Goal: Information Seeking & Learning: Check status

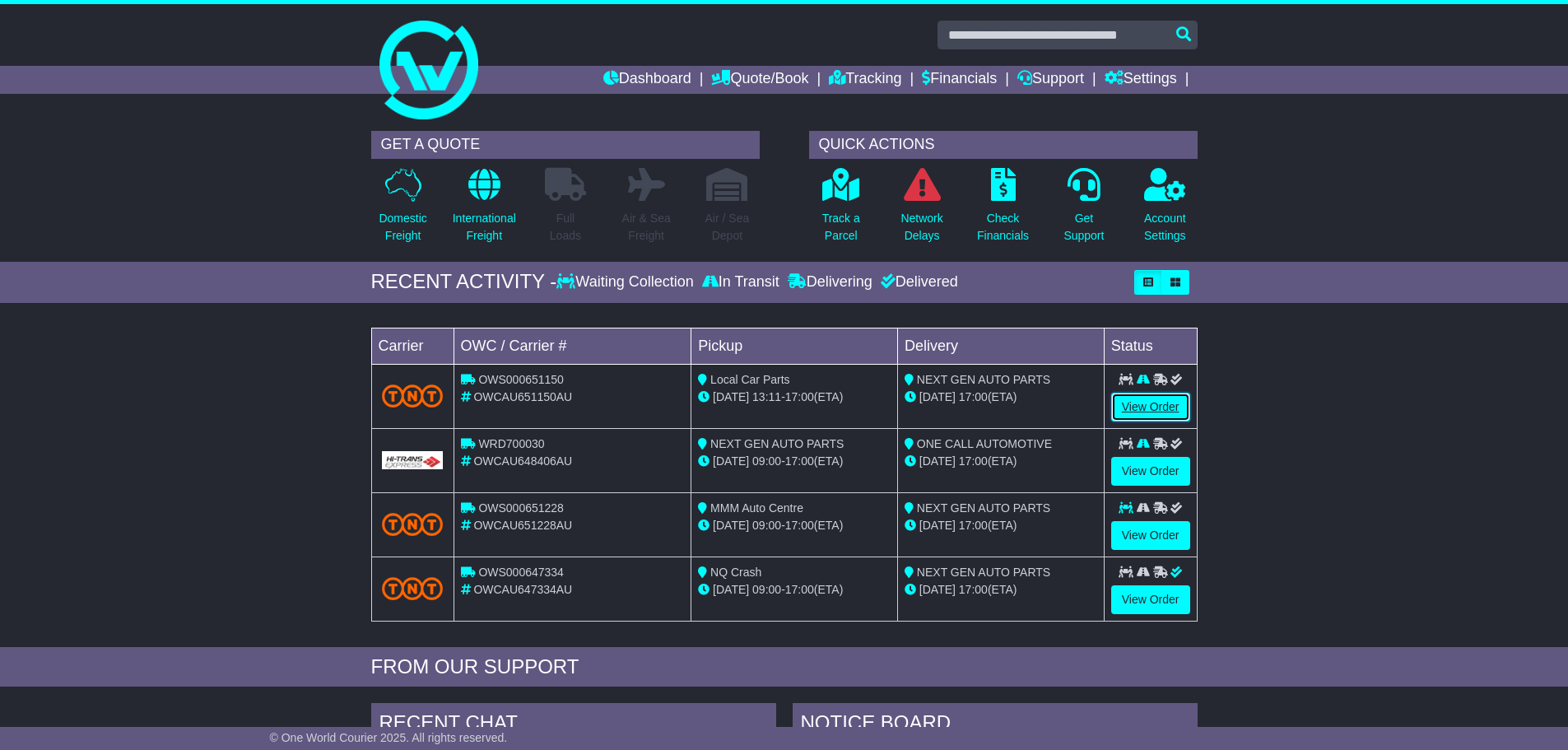
click at [1154, 416] on link "View Order" at bounding box center [1150, 407] width 79 height 28
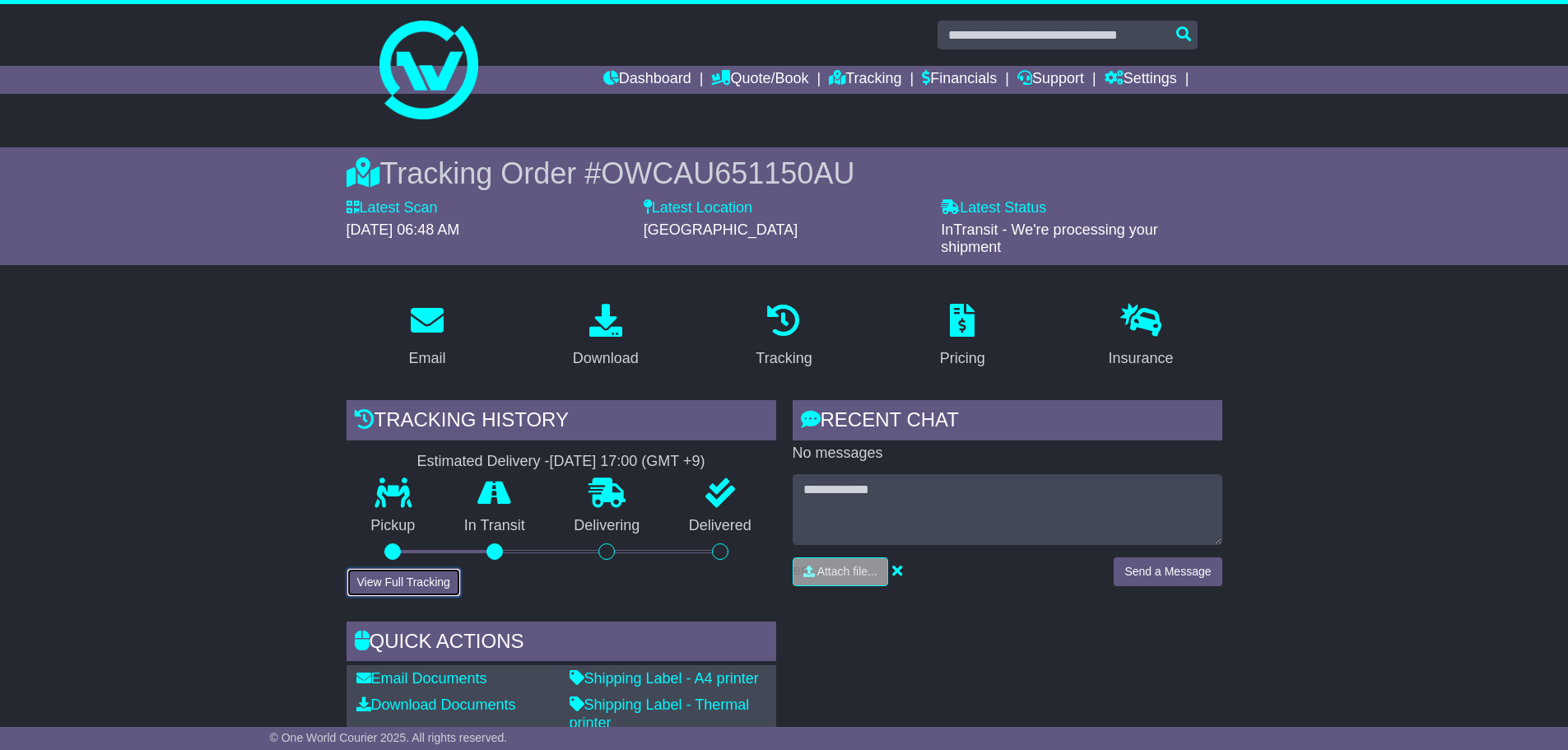
click at [444, 584] on button "View Full Tracking" at bounding box center [404, 582] width 114 height 28
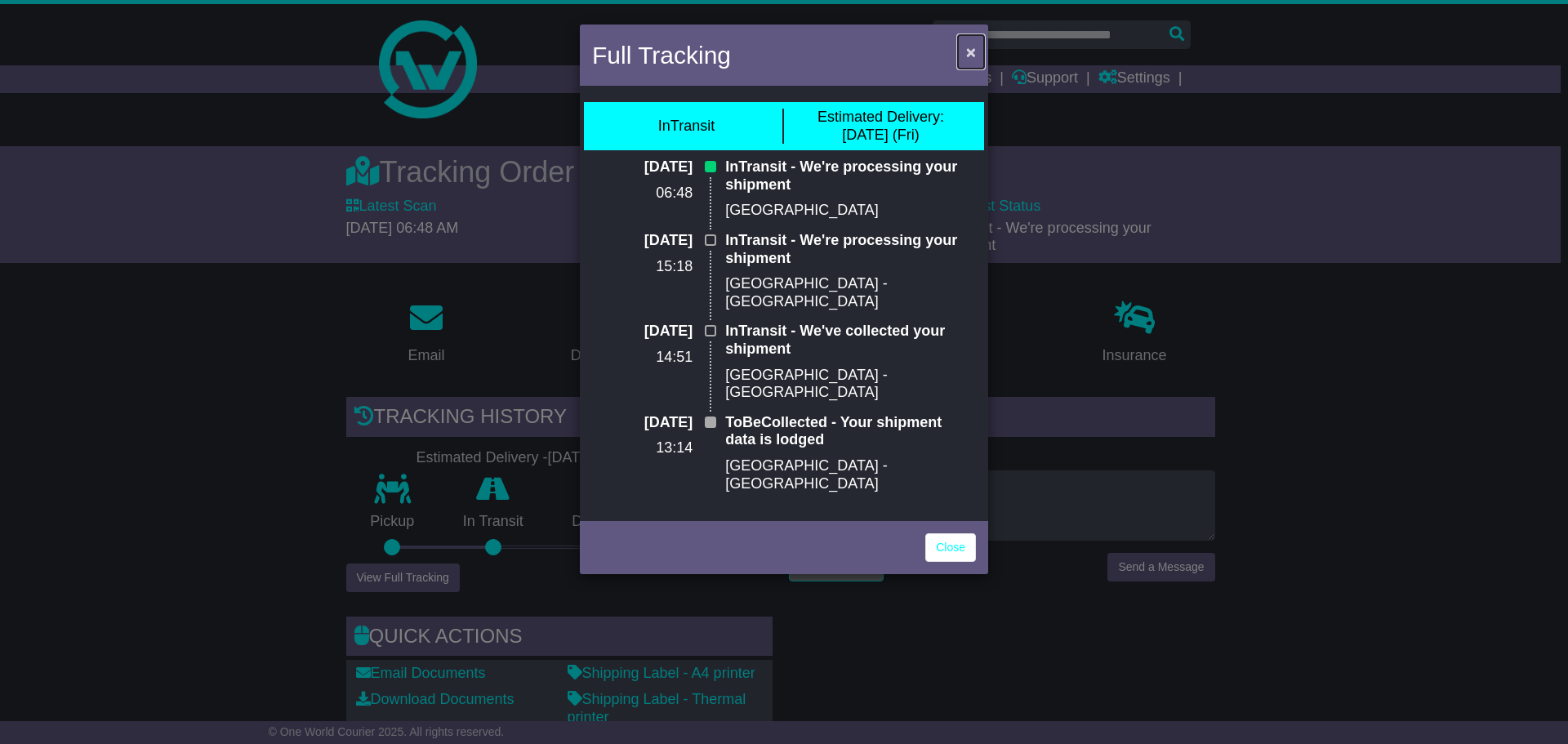
click at [973, 63] on button "×" at bounding box center [971, 52] width 26 height 33
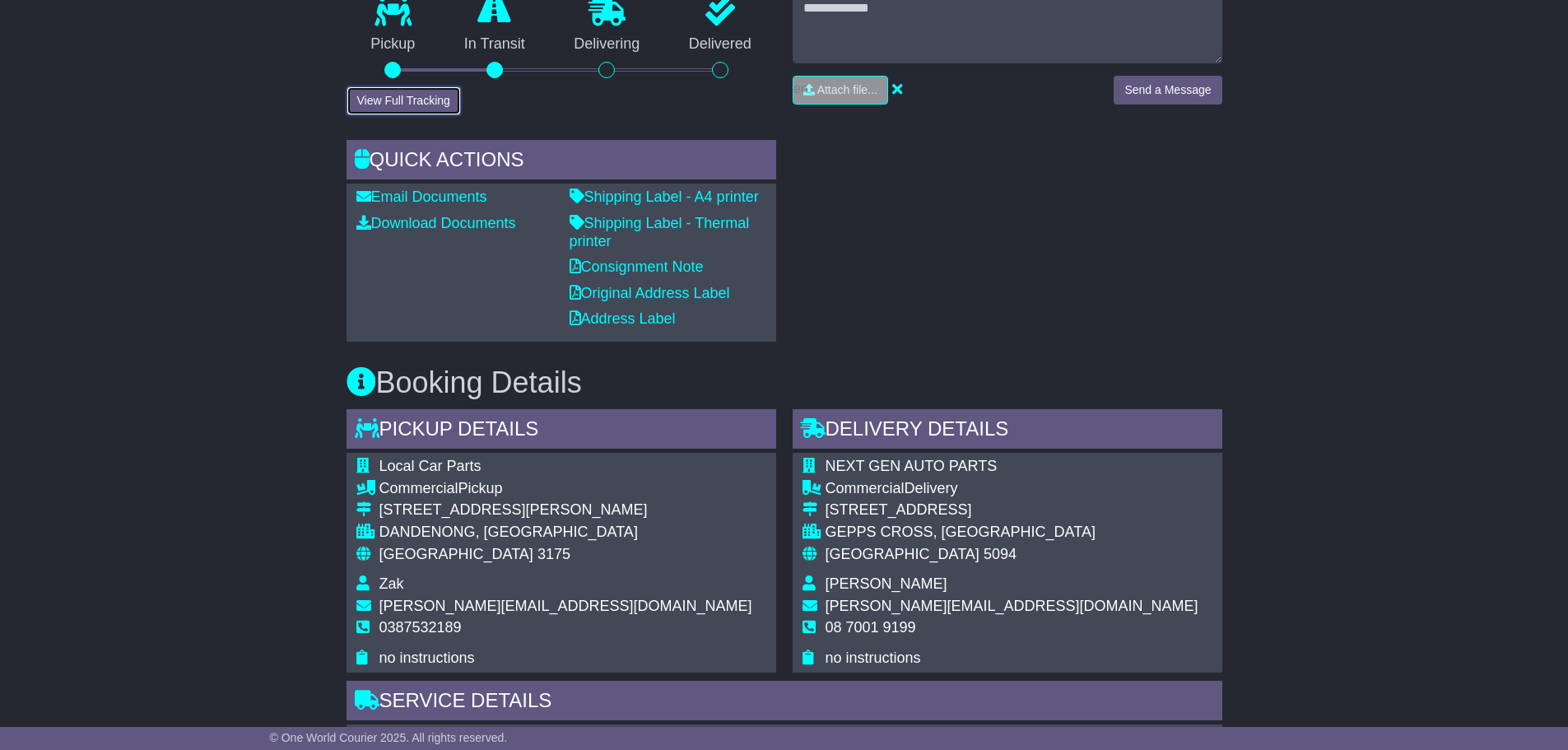
scroll to position [165, 0]
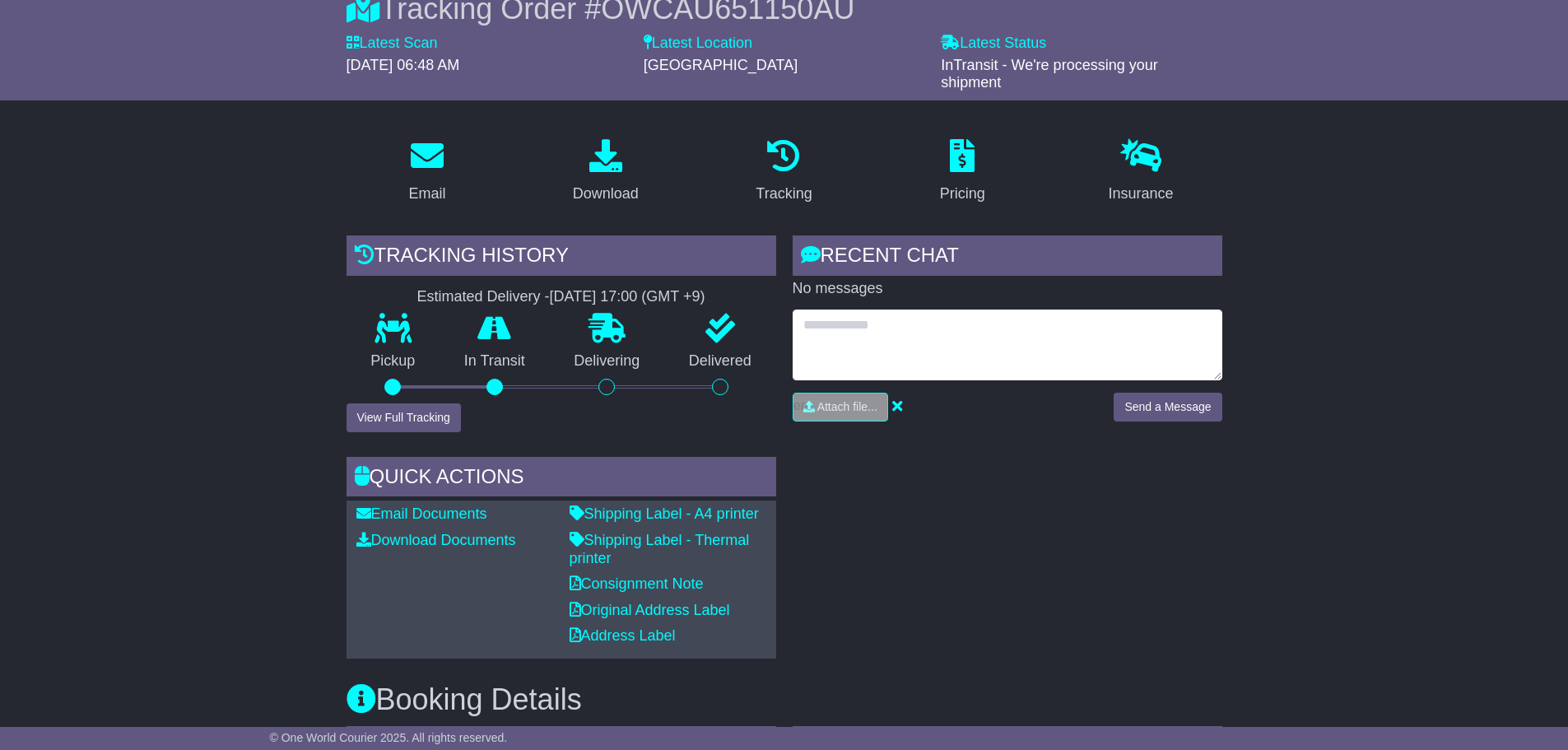
click at [863, 351] on textarea at bounding box center [1007, 345] width 430 height 71
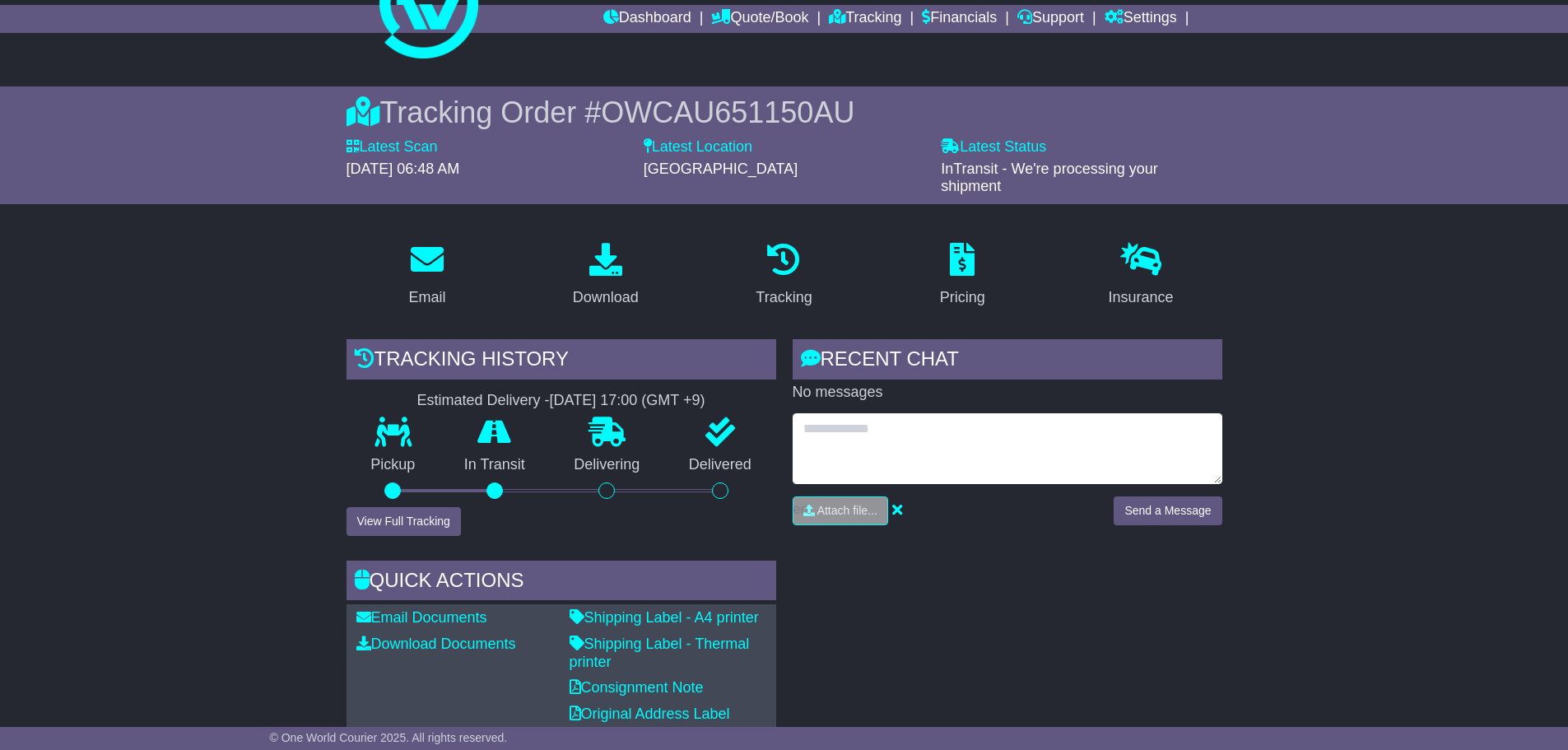
scroll to position [0, 0]
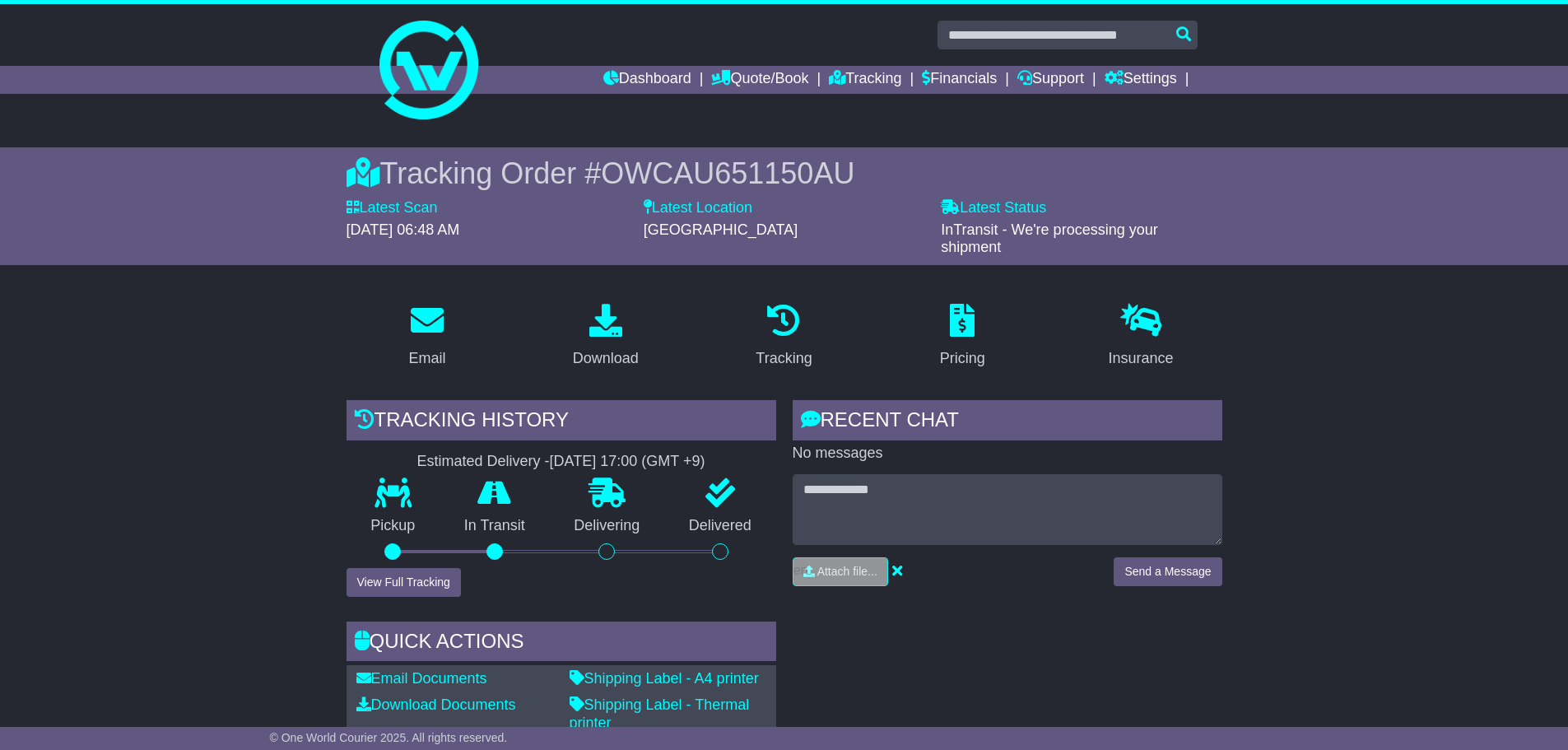
click at [425, 593] on div "Tracking history Estimated Delivery - [DATE] 17:00 (GMT +9) Pickup In Transit P…" at bounding box center [561, 611] width 446 height 423
click at [426, 586] on button "View Full Tracking" at bounding box center [404, 582] width 114 height 28
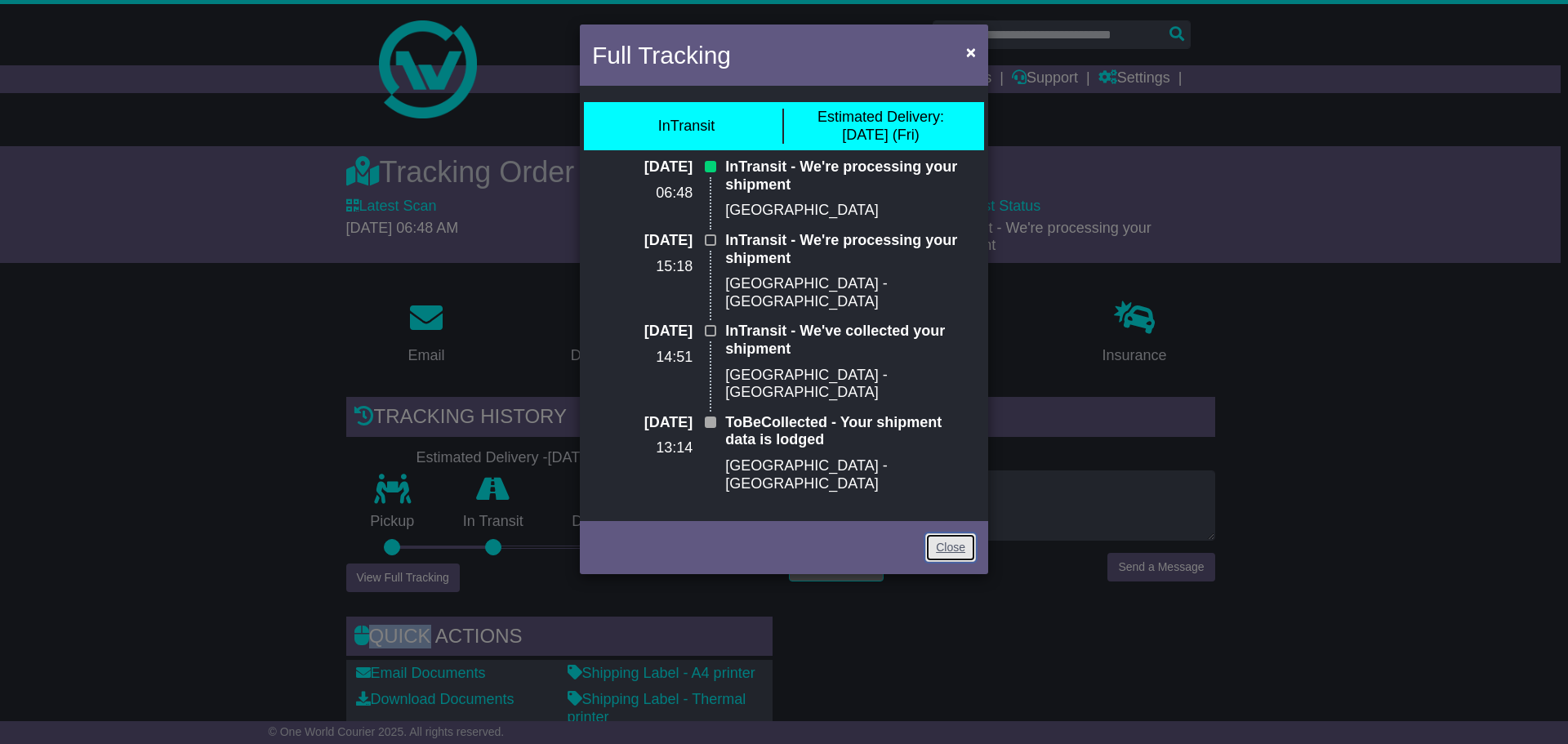
click at [951, 533] on link "Close" at bounding box center [951, 547] width 51 height 28
